Goal: Find specific page/section: Find specific page/section

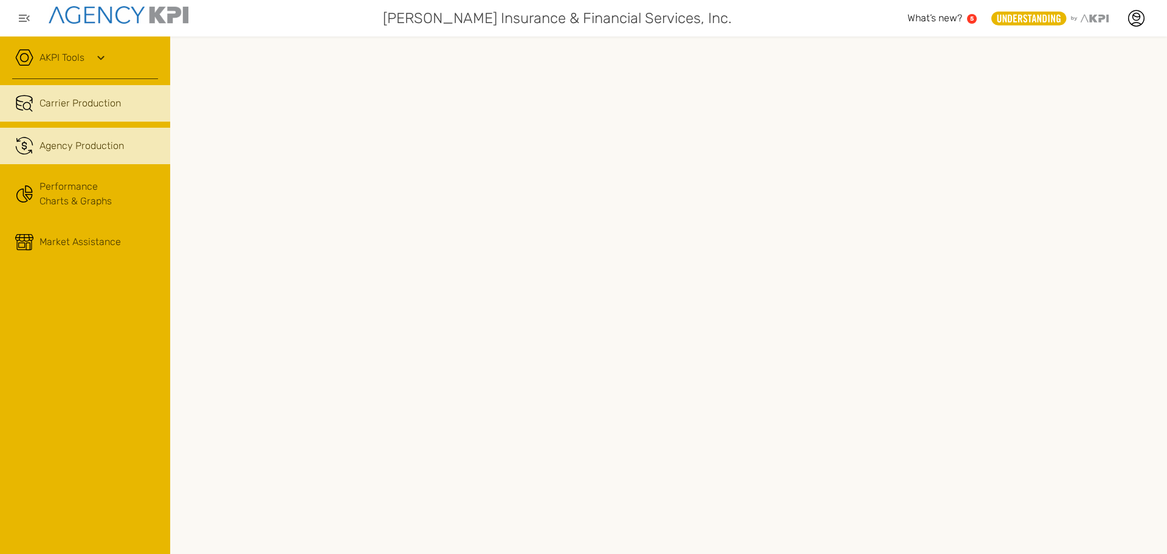
click at [85, 140] on span "Agency Production" at bounding box center [82, 146] width 84 height 15
